Goal: Task Accomplishment & Management: Manage account settings

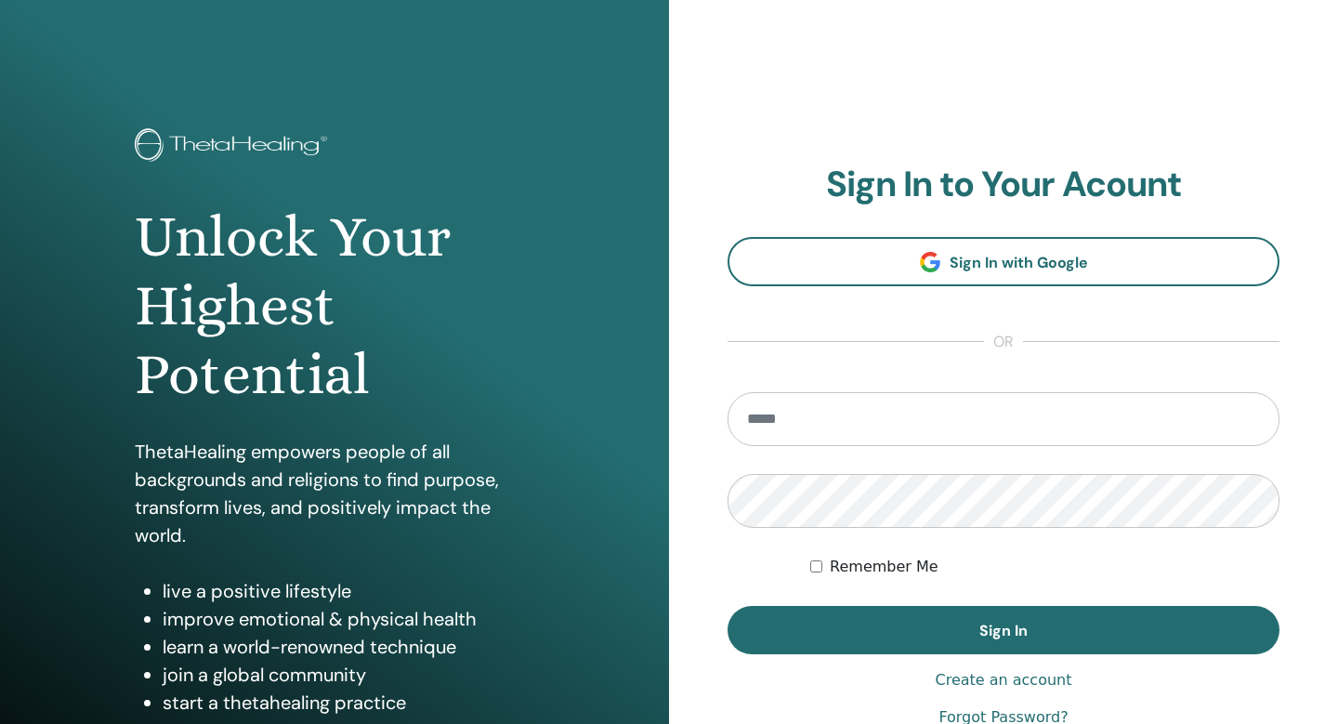
click at [842, 415] on input "email" at bounding box center [1003, 419] width 552 height 54
type input "**********"
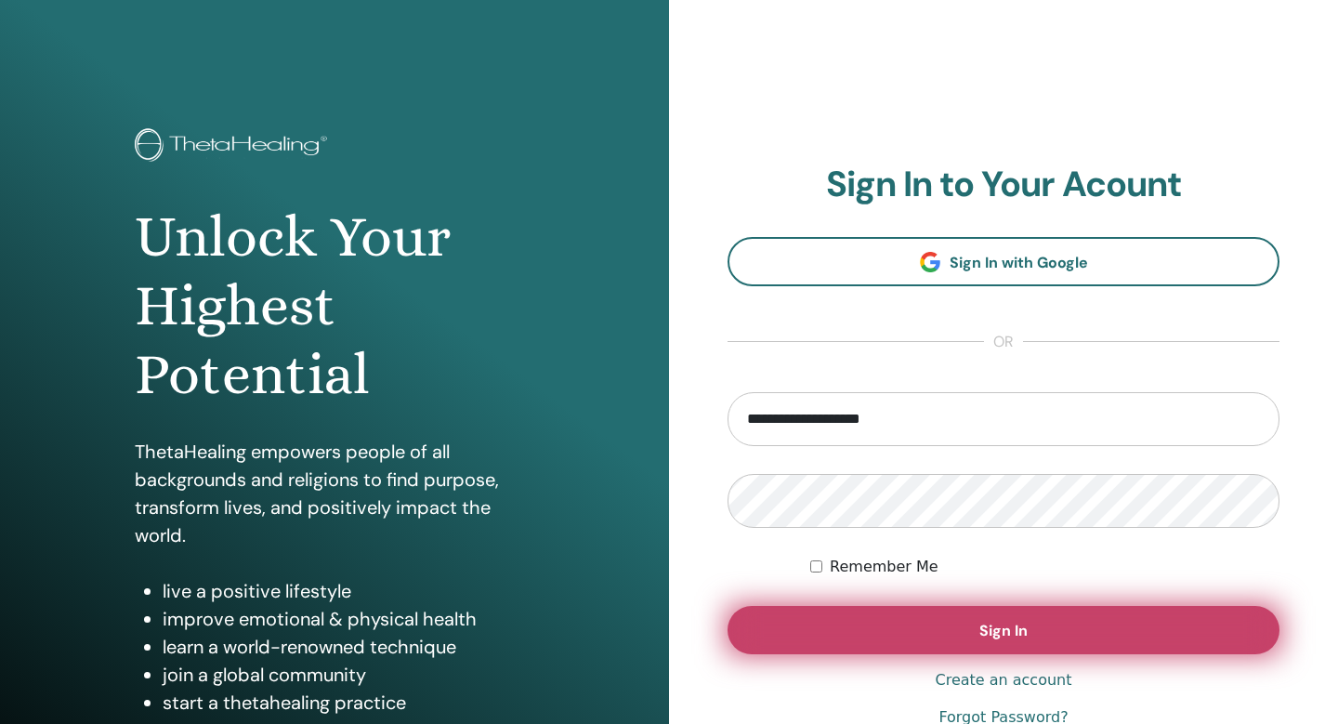
click at [977, 633] on button "Sign In" at bounding box center [1003, 630] width 552 height 48
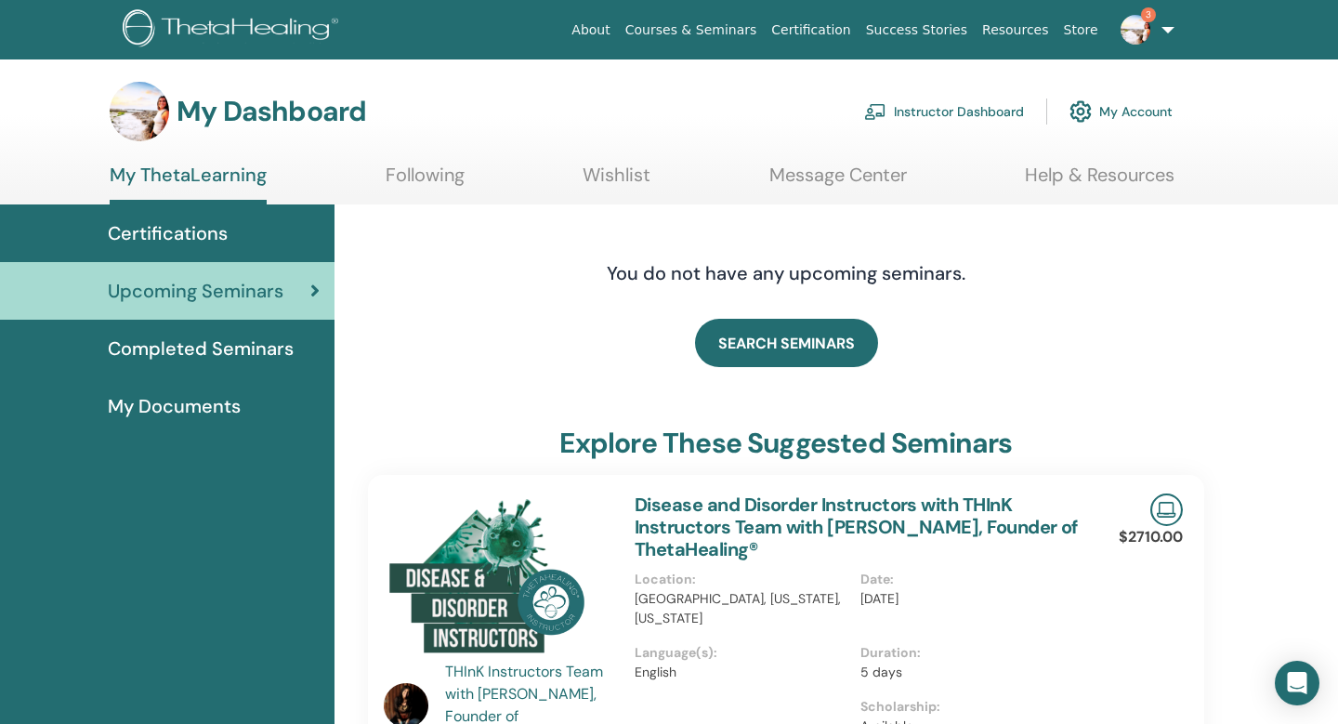
click at [253, 357] on span "Completed Seminars" at bounding box center [201, 348] width 186 height 28
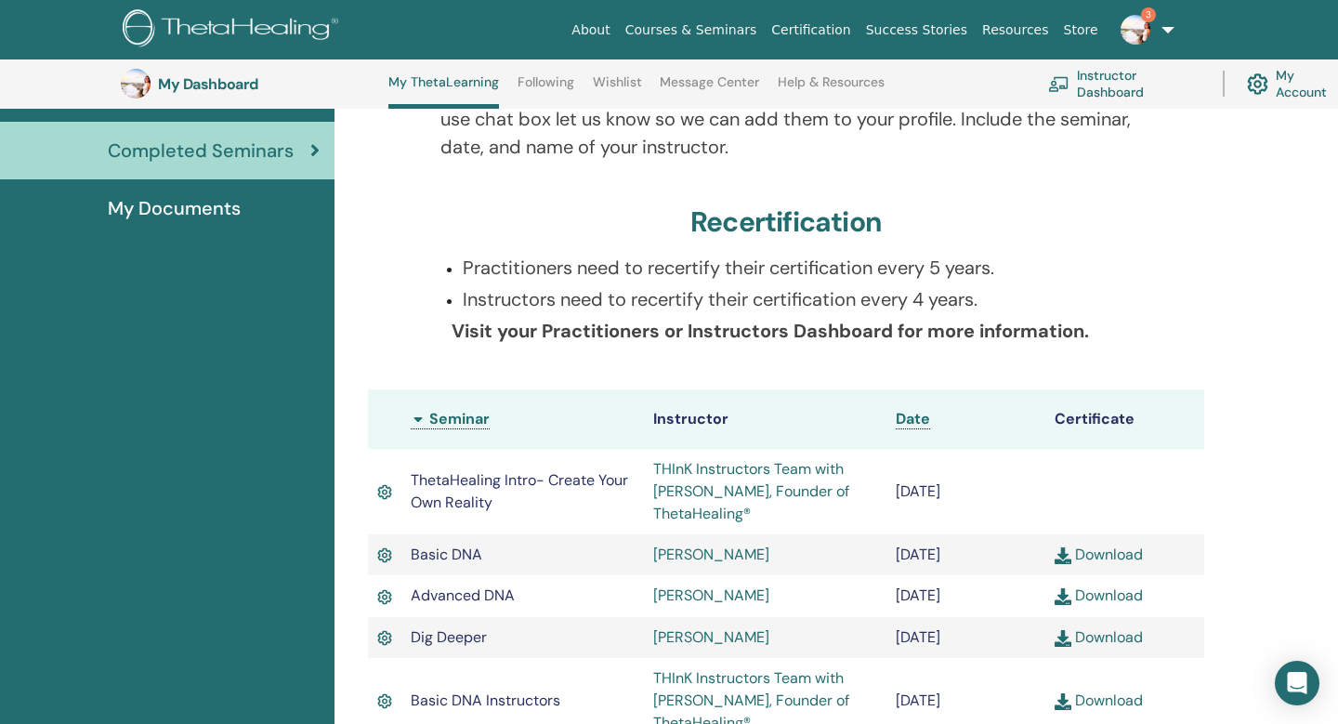
scroll to position [40, 0]
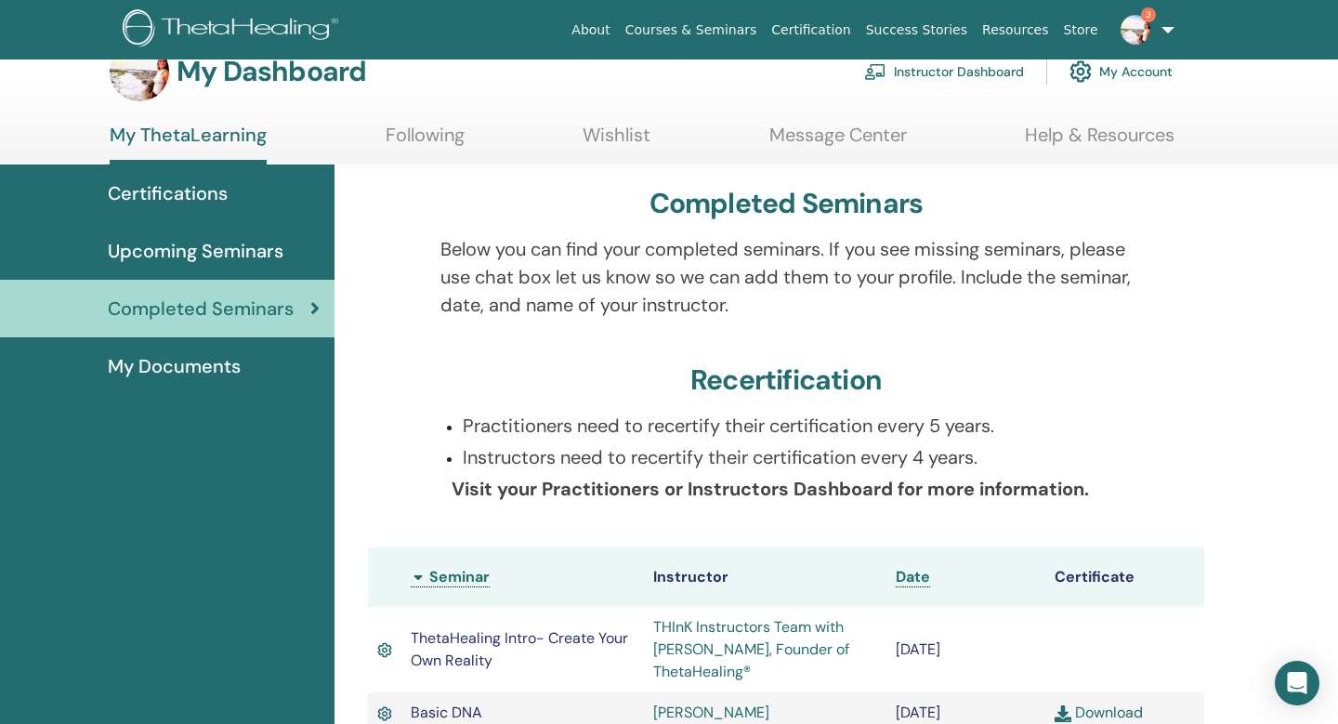
click at [184, 365] on span "My Documents" at bounding box center [174, 366] width 133 height 28
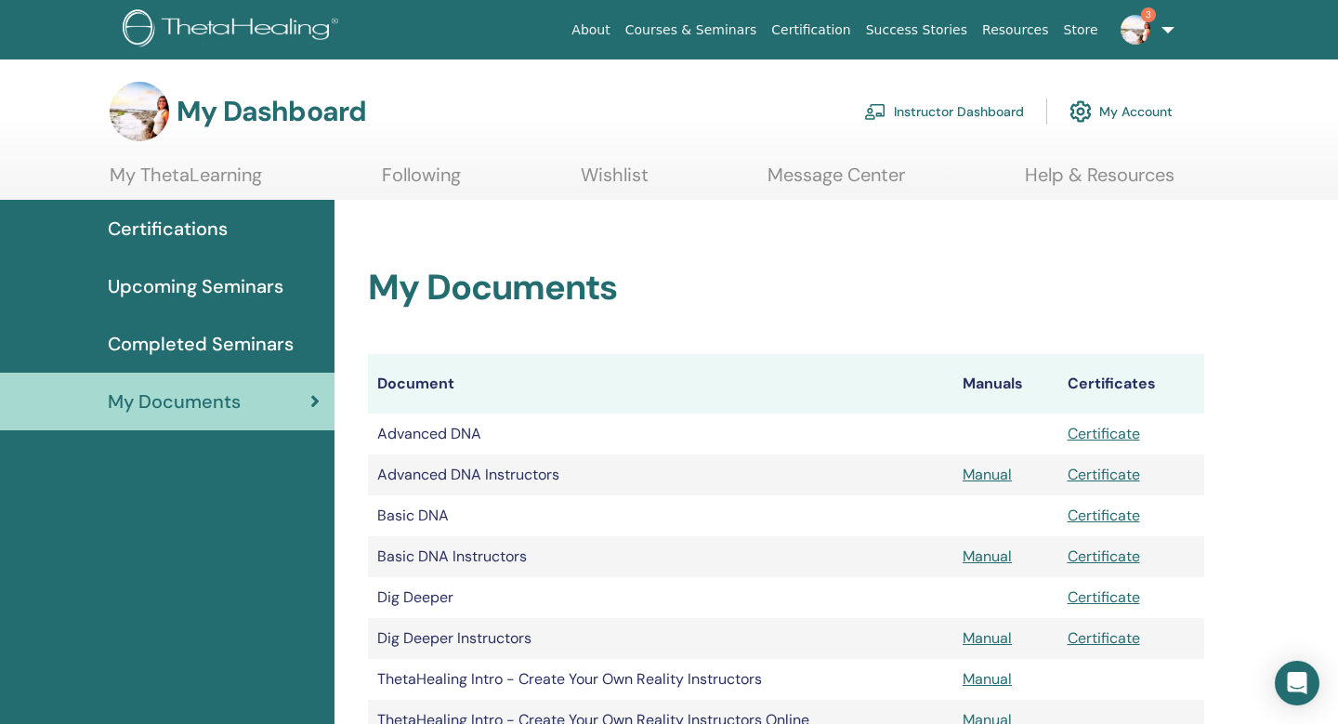
click at [944, 107] on link "Instructor Dashboard" at bounding box center [944, 111] width 160 height 41
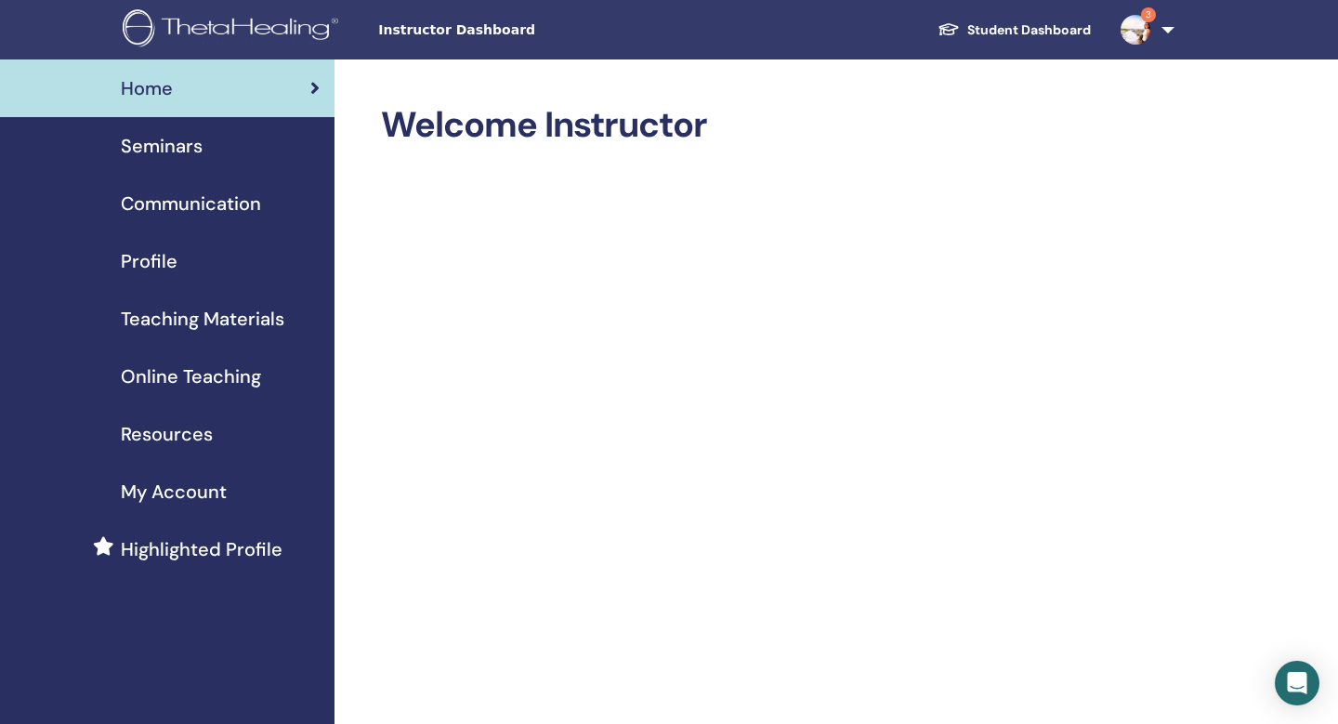
click at [185, 155] on span "Seminars" at bounding box center [162, 146] width 82 height 28
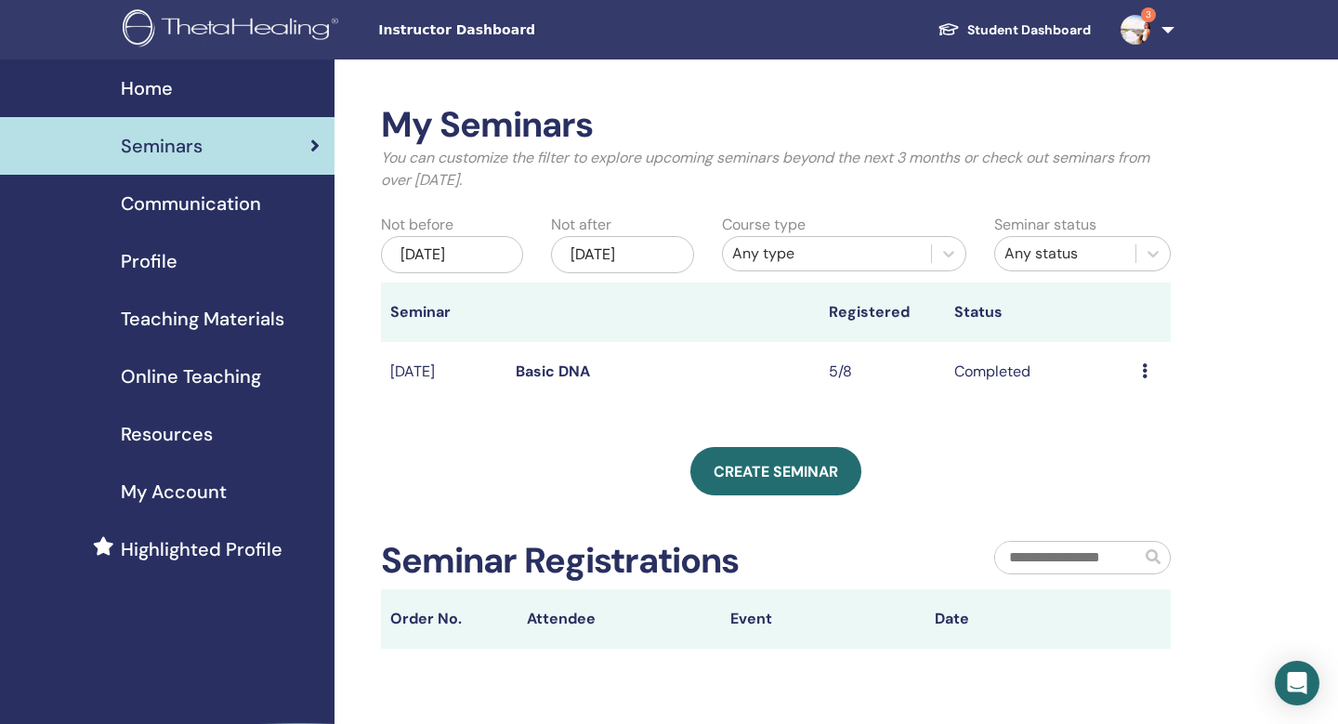
click at [182, 252] on div "Profile" at bounding box center [167, 261] width 305 height 28
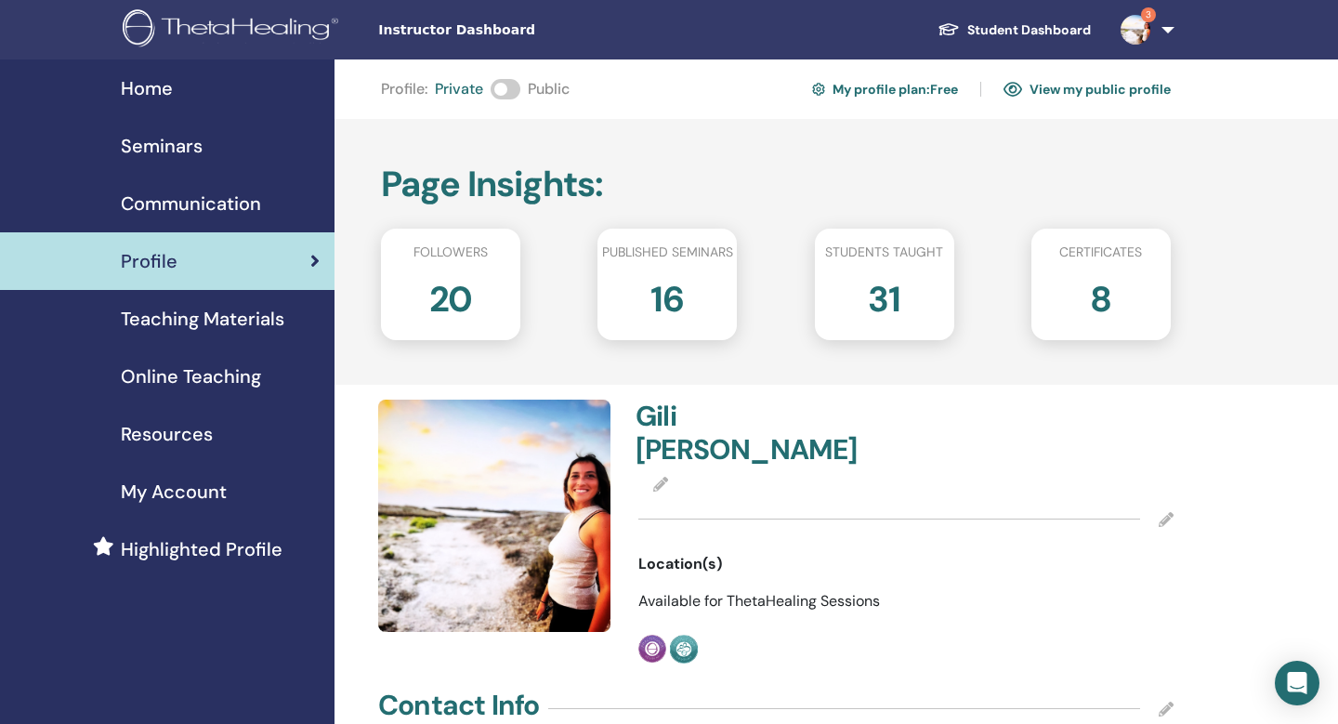
click at [184, 152] on span "Seminars" at bounding box center [162, 146] width 82 height 28
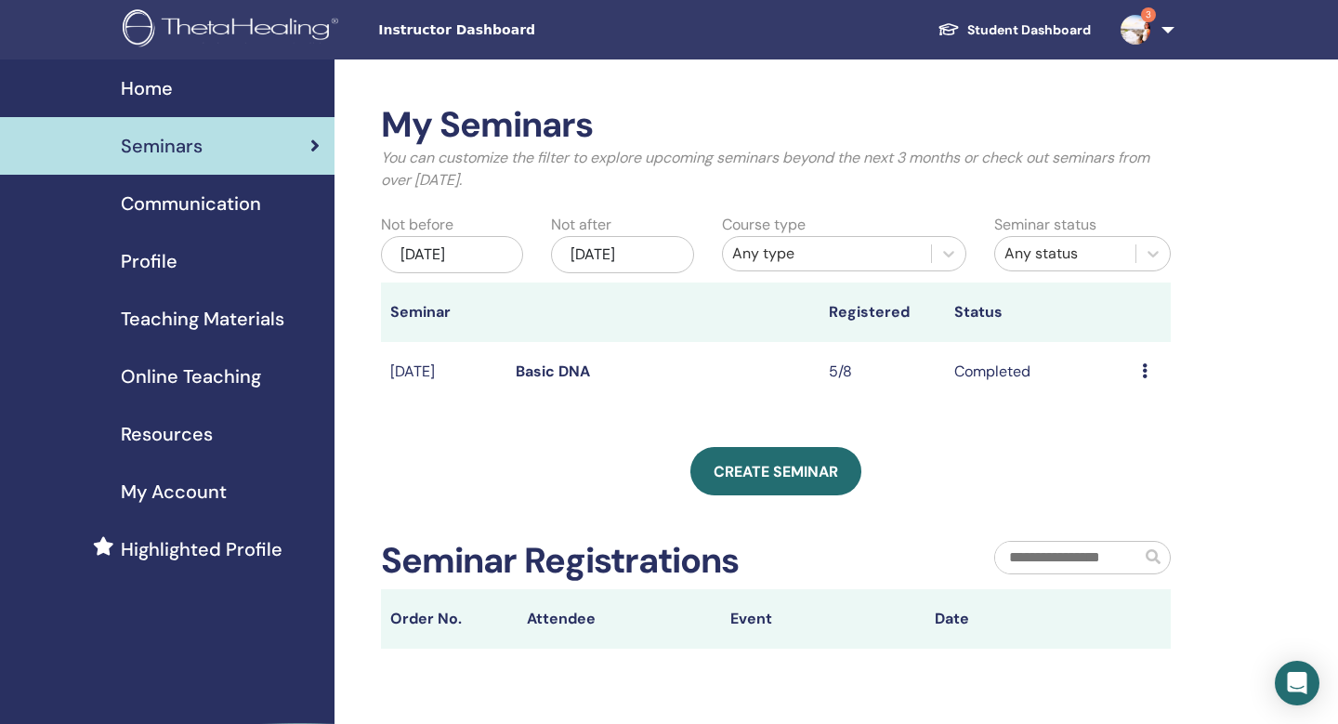
click at [556, 374] on link "Basic DNA" at bounding box center [553, 371] width 74 height 20
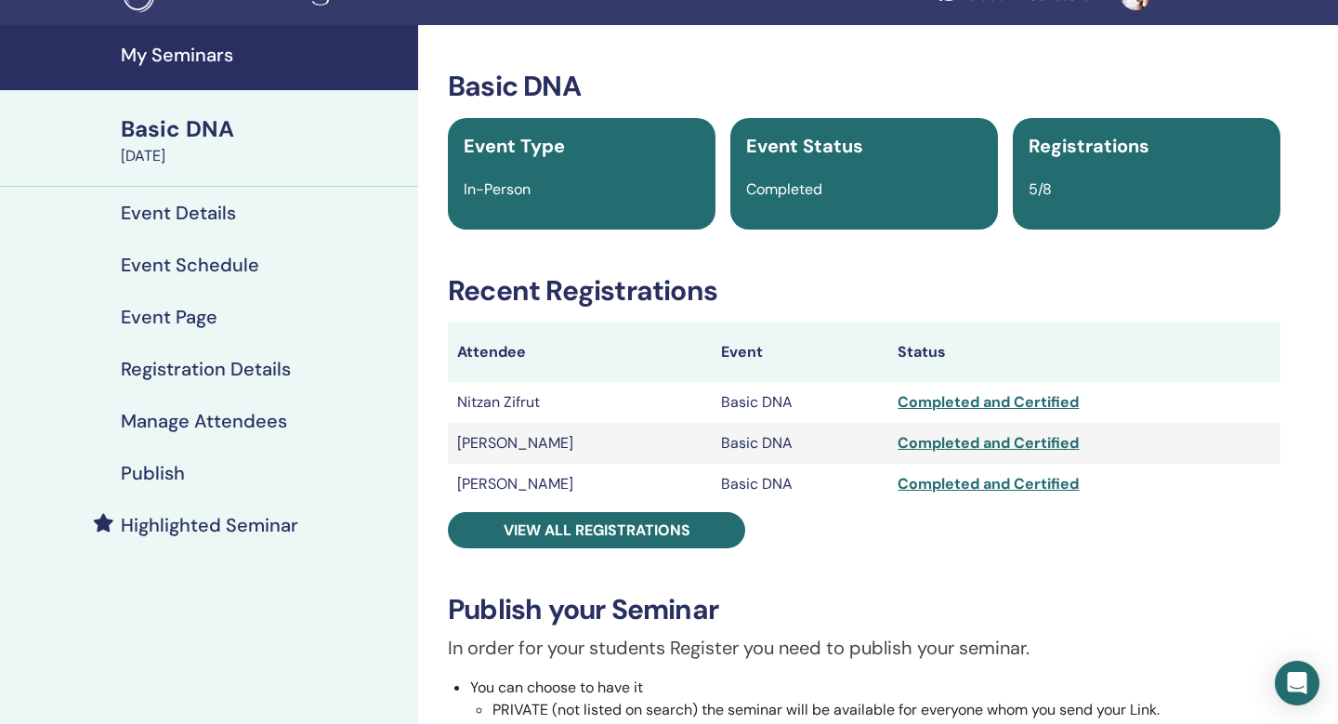
scroll to position [61, 0]
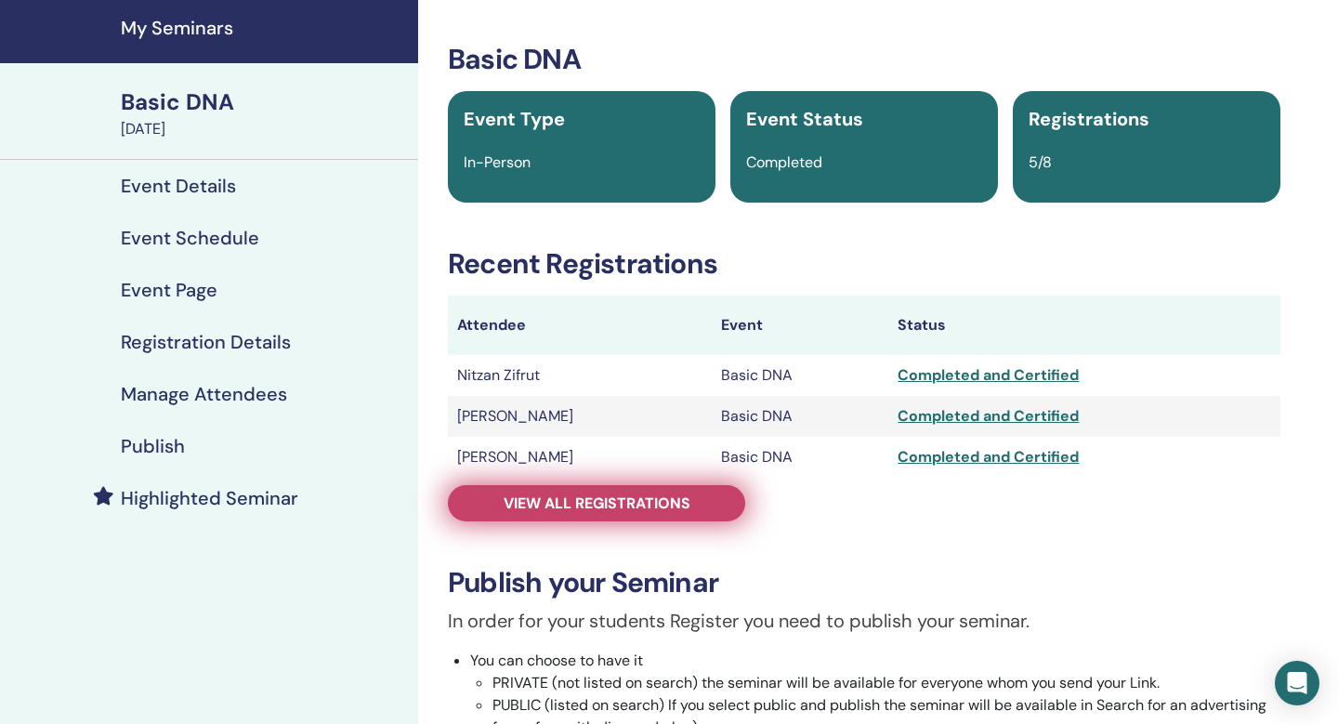
click at [644, 513] on link "View all registrations" at bounding box center [596, 503] width 297 height 36
